Goal: Navigation & Orientation: Go to known website

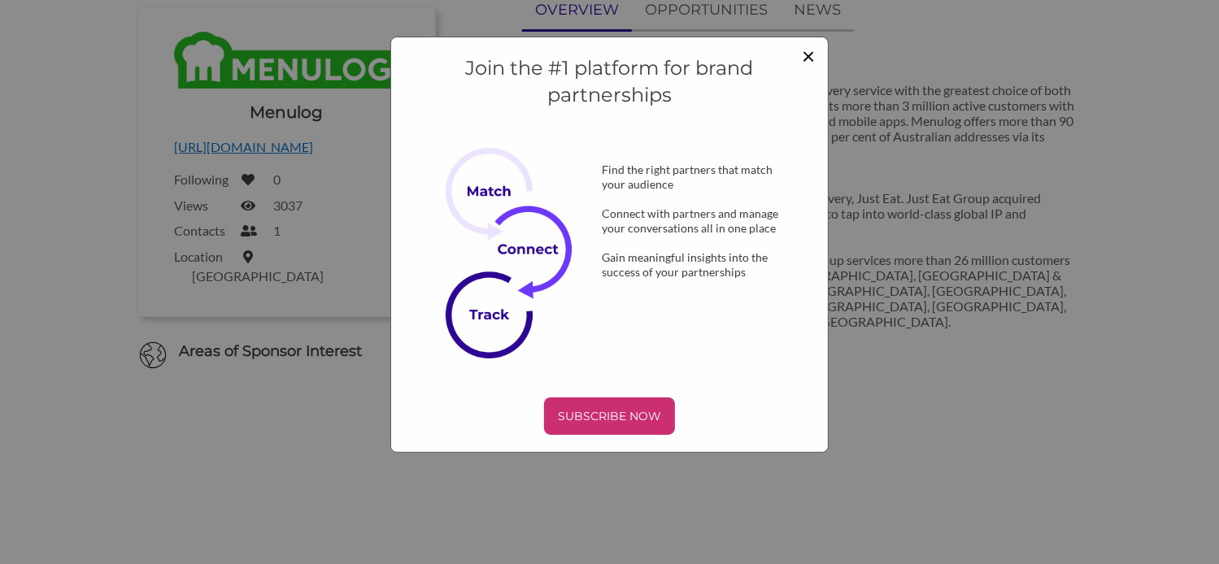
click at [811, 53] on span "×" at bounding box center [808, 55] width 13 height 28
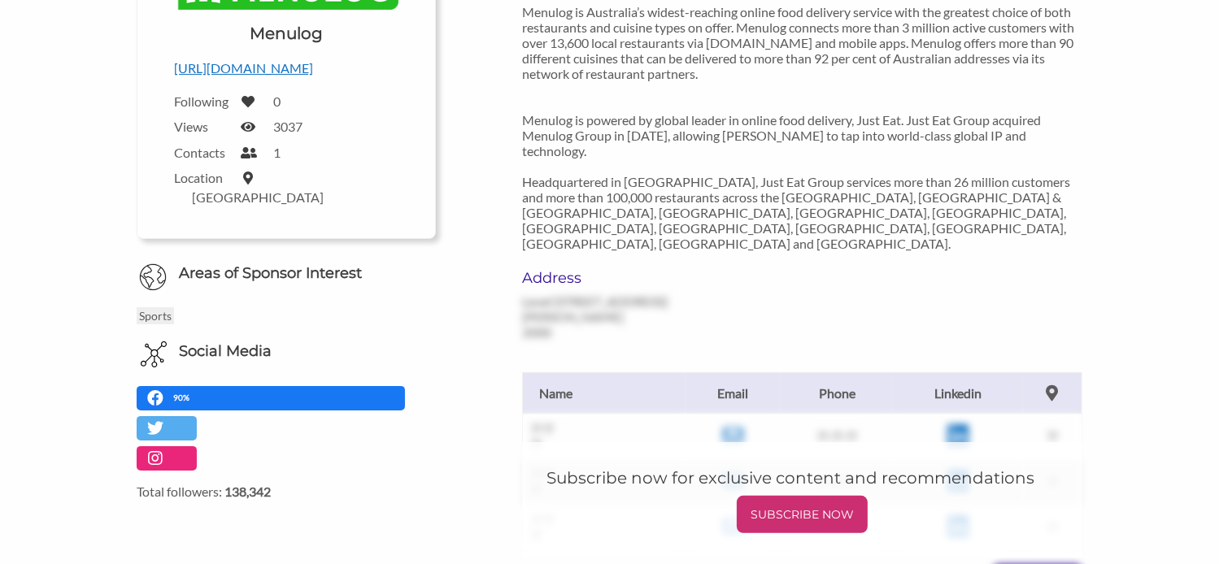
scroll to position [269, 0]
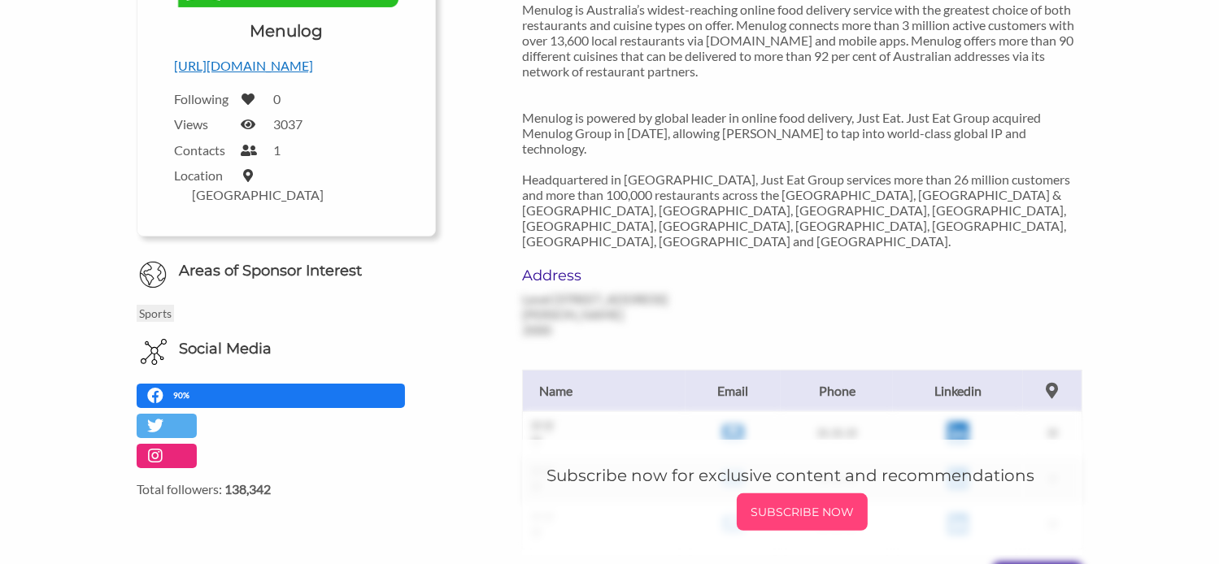
click at [797, 500] on p "SUBSCRIBE NOW" at bounding box center [802, 512] width 118 height 24
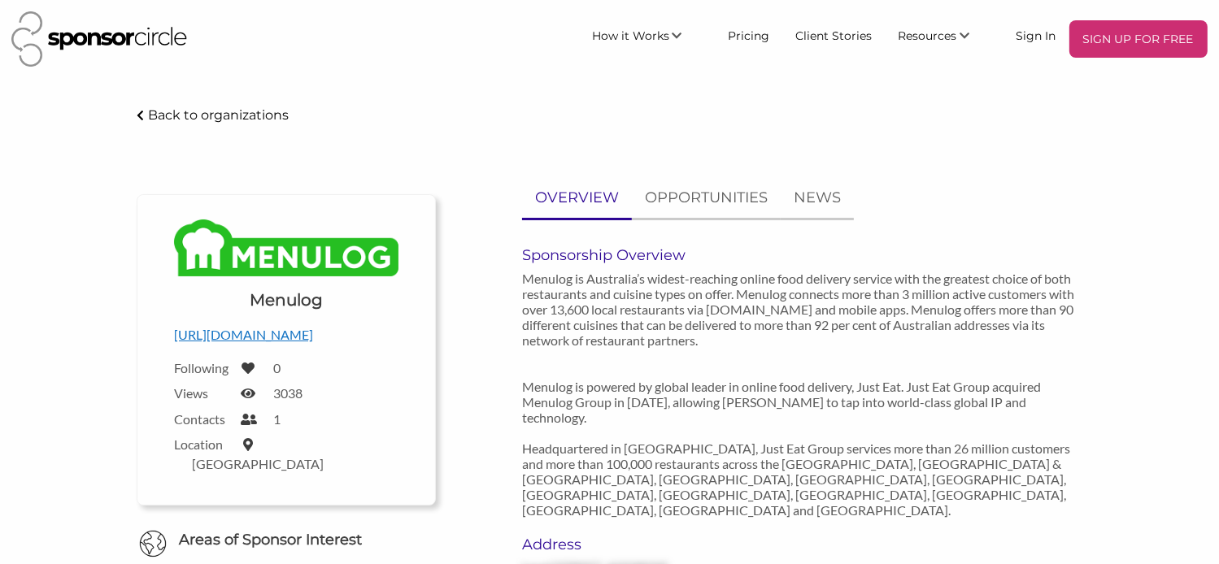
click at [323, 337] on p "[URL][DOMAIN_NAME]" at bounding box center [286, 335] width 224 height 21
